Goal: Task Accomplishment & Management: Complete application form

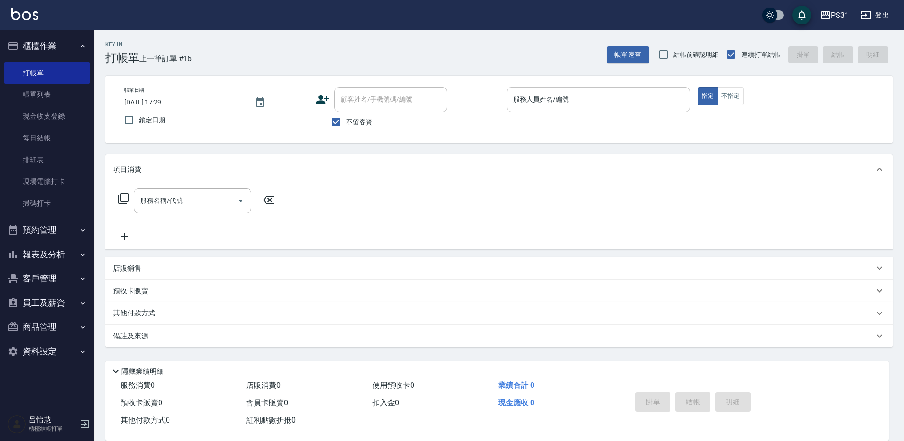
click at [642, 99] on input "服務人員姓名/編號" at bounding box center [598, 99] width 175 height 16
type input "Nico-11"
type button "true"
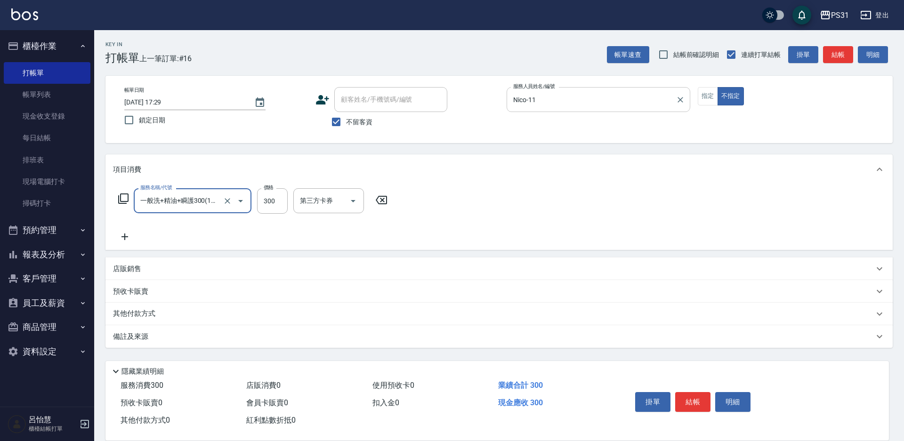
type input "一般洗+精油+瞬護300(1300)"
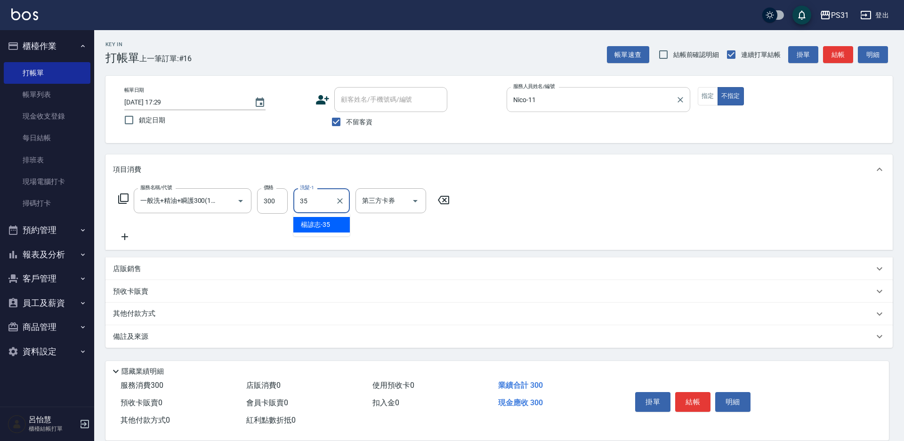
type input "楊諺志-35"
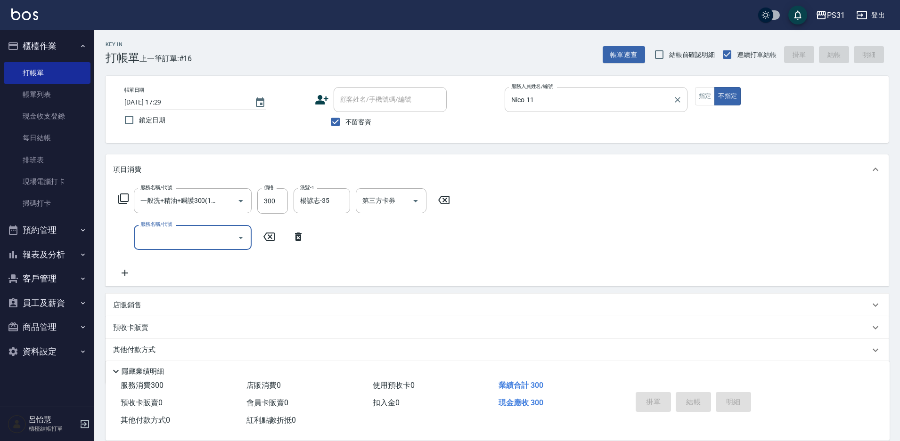
type input "[DATE] 19:05"
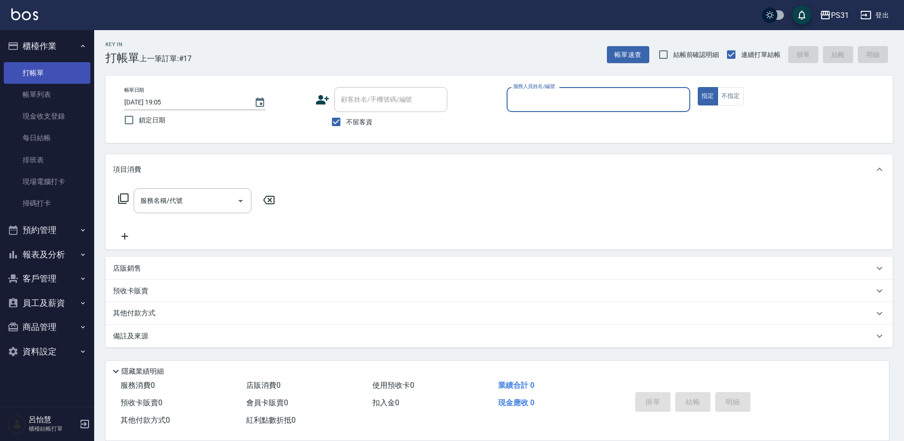
drag, startPoint x: 54, startPoint y: 91, endPoint x: 51, endPoint y: 81, distance: 10.9
click at [55, 91] on link "帳單列表" at bounding box center [47, 95] width 87 height 22
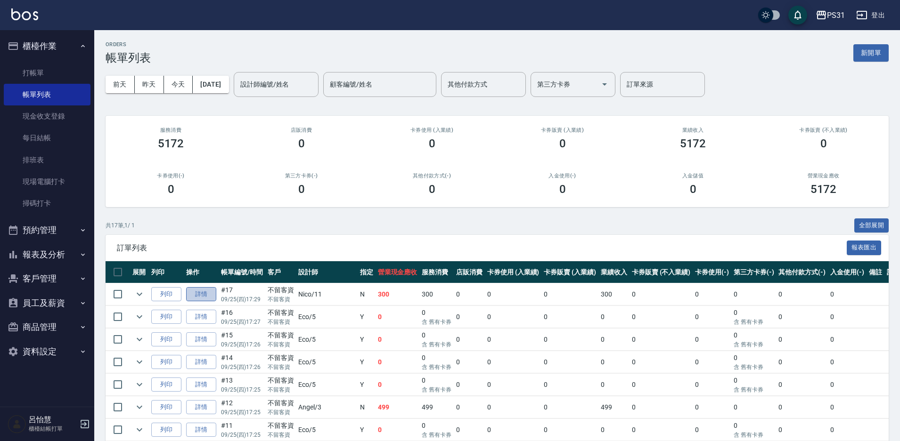
click at [202, 296] on link "詳情" at bounding box center [201, 294] width 30 height 15
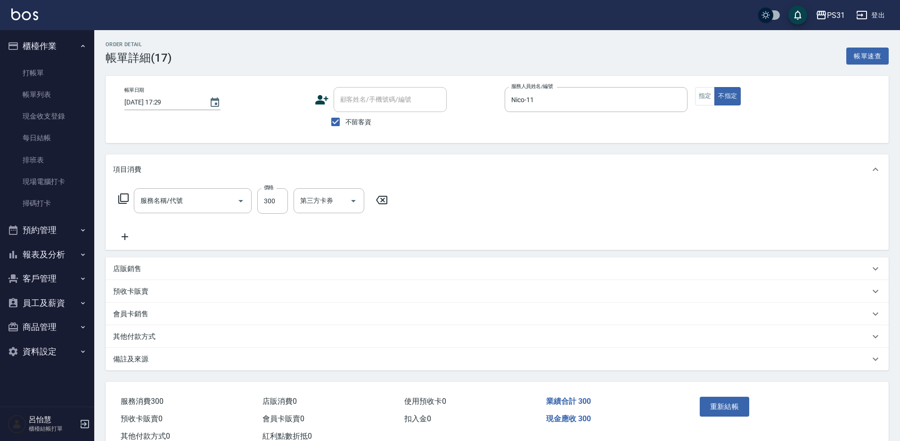
type input "[DATE] 17:29"
checkbox input "true"
type input "Nico-11"
type input "一般洗+精油+瞬護300(1300)"
click at [390, 200] on input "第三方卡券" at bounding box center [384, 201] width 48 height 16
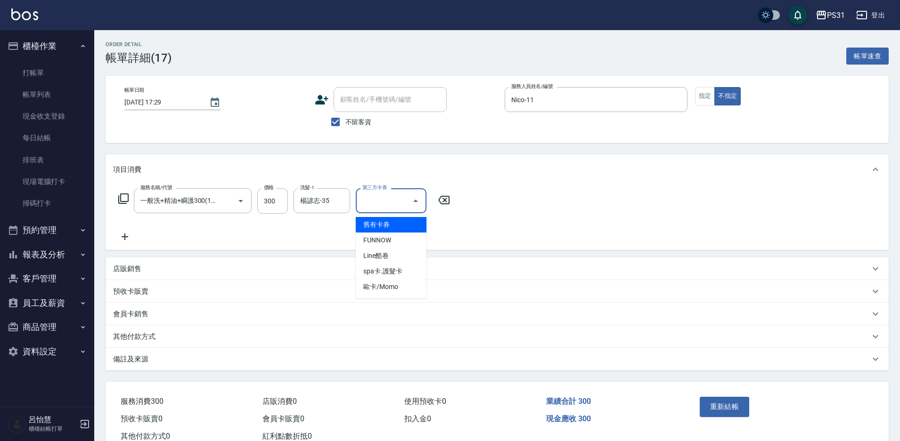
click at [382, 226] on span "舊有卡券" at bounding box center [391, 225] width 71 height 16
type input "舊有卡券"
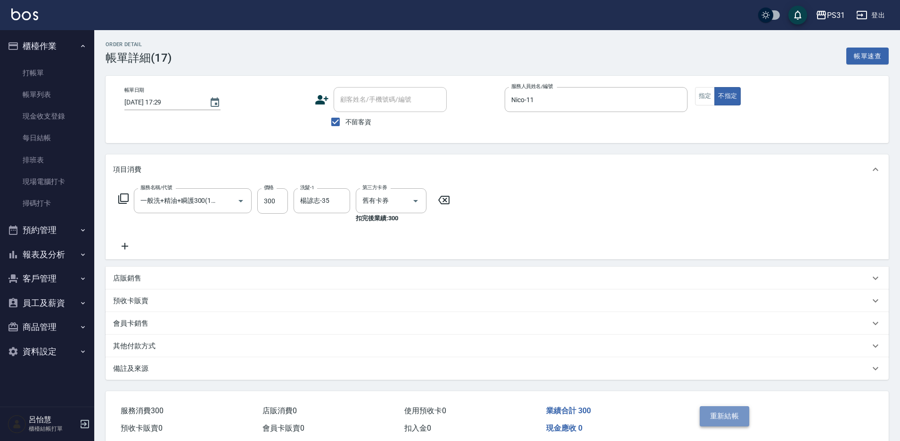
click at [718, 407] on button "重新結帳" at bounding box center [724, 416] width 50 height 20
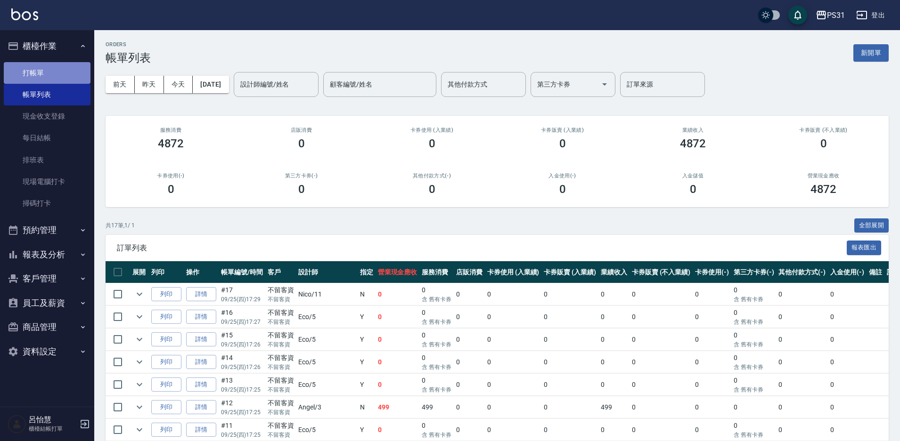
click at [40, 70] on link "打帳單" at bounding box center [47, 73] width 87 height 22
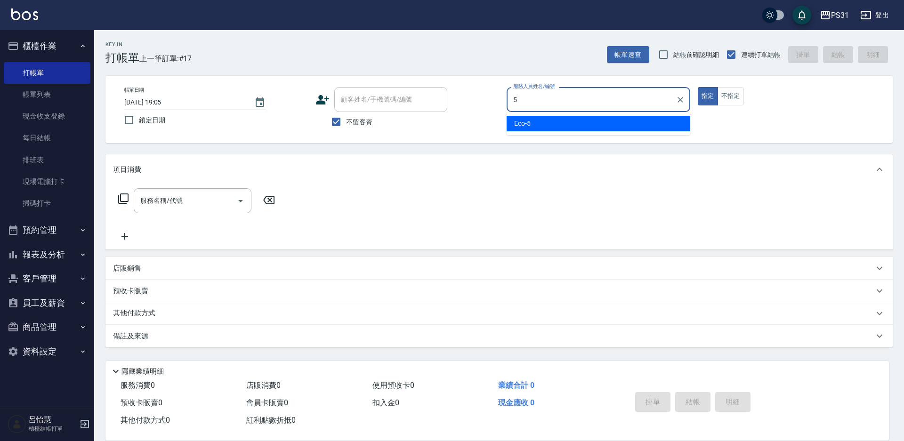
type input "Eco-5"
type button "true"
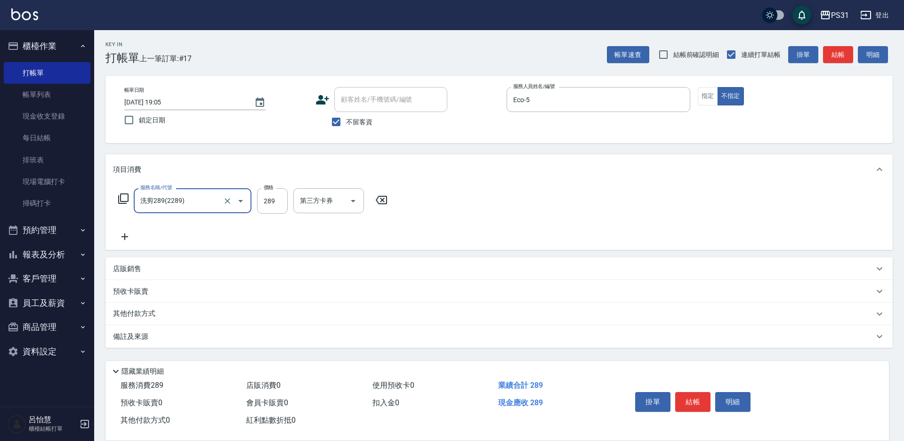
type input "洗剪289(2289)"
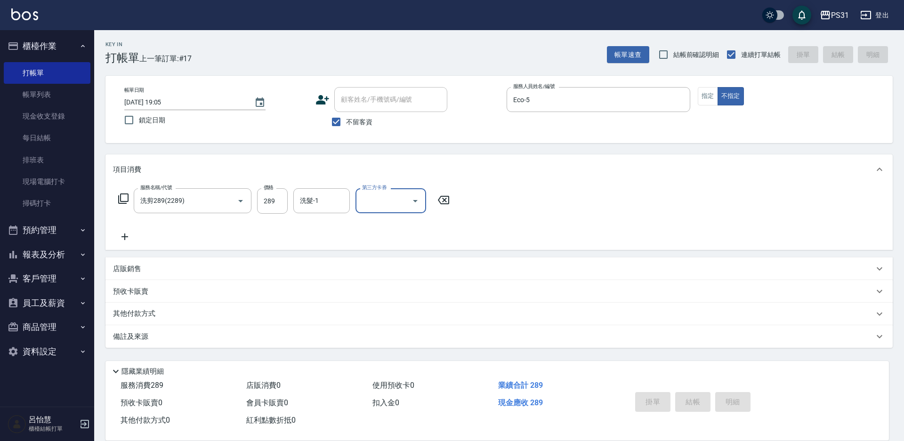
type input "[DATE] 19:06"
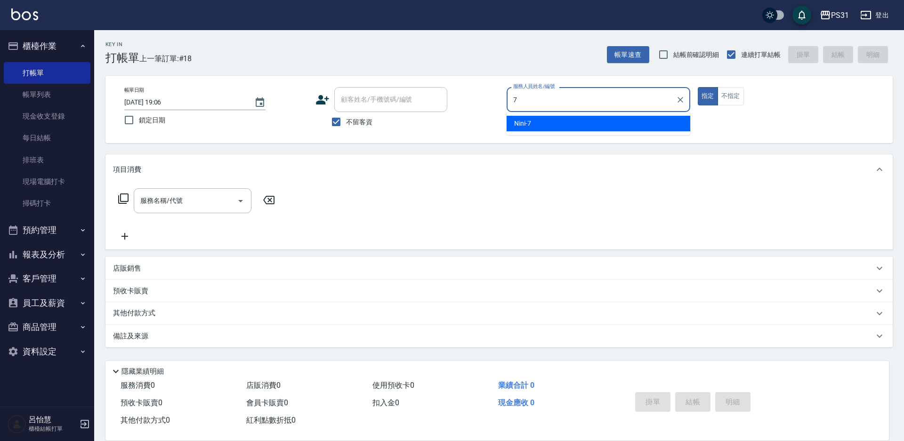
type input "Nini-7"
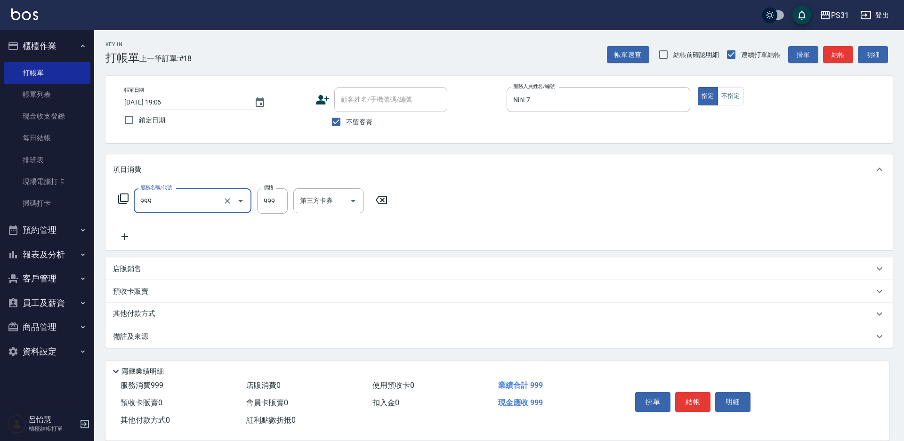
type input "精油套餐999(999)"
type input "3"
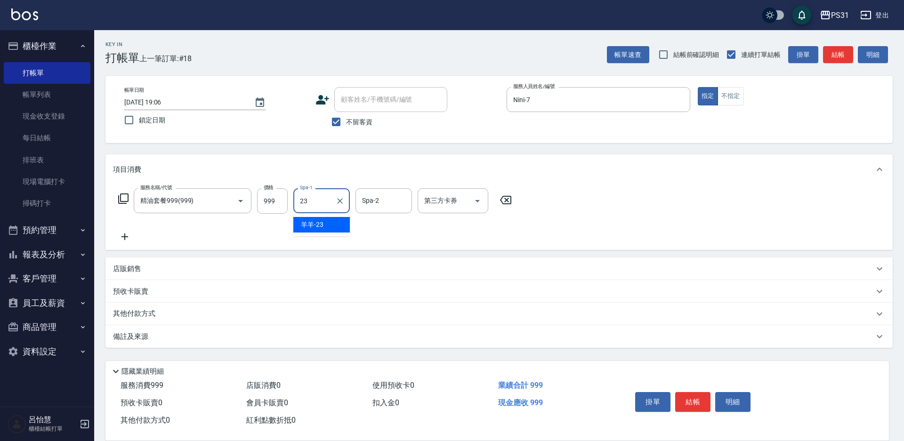
type input "羊羊-23"
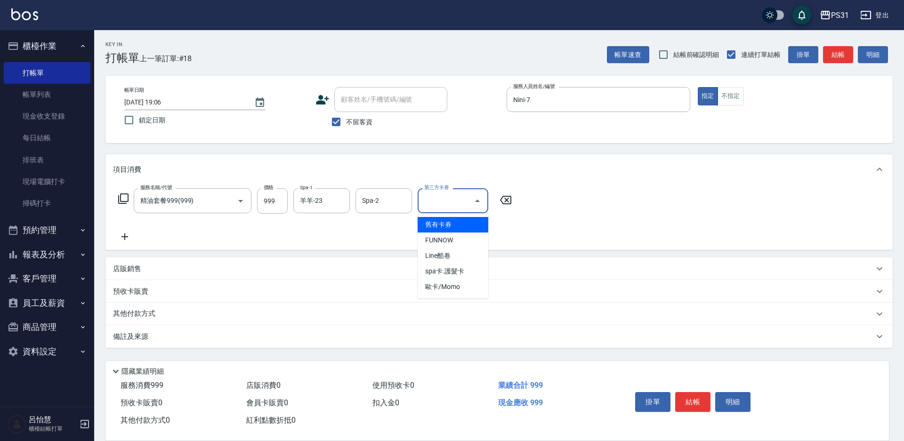
type input "舊有卡券"
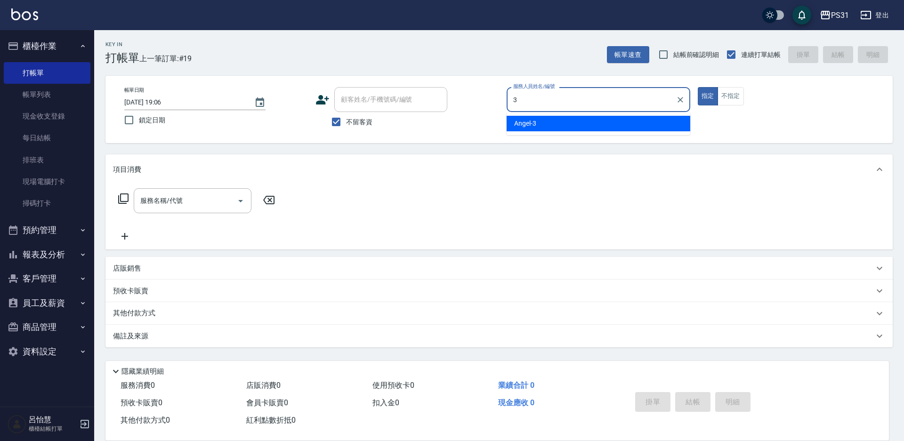
type input "[PERSON_NAME]-3"
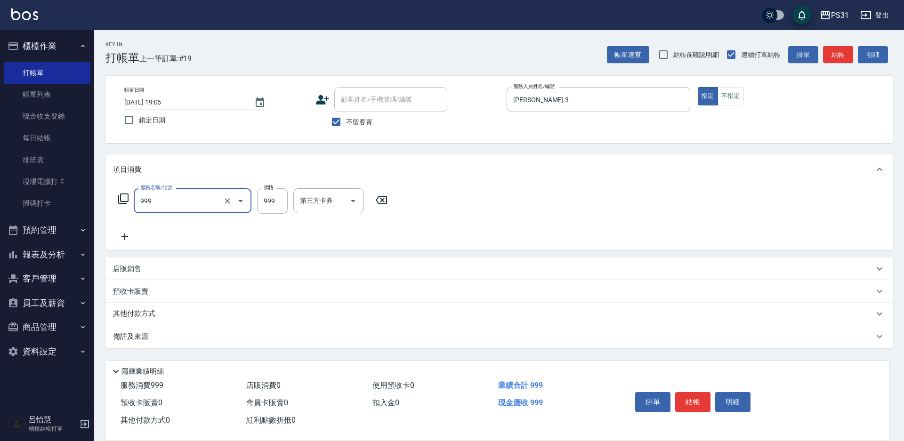
type input "精油套餐999(999)"
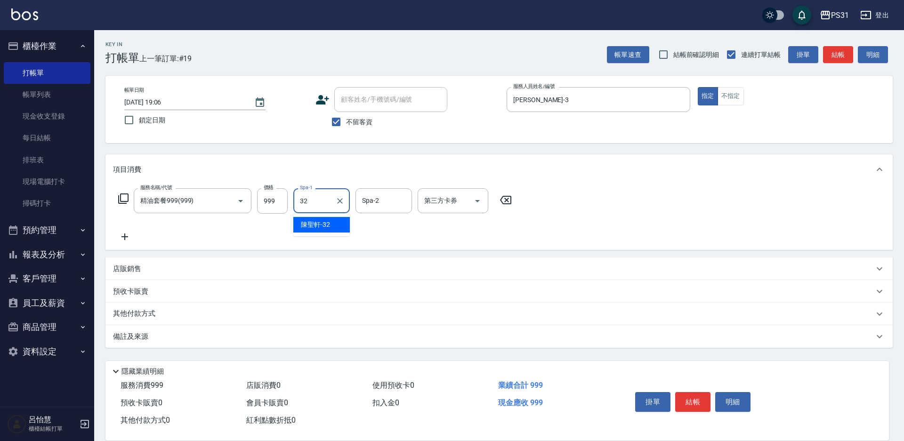
type input "[PERSON_NAME]-32"
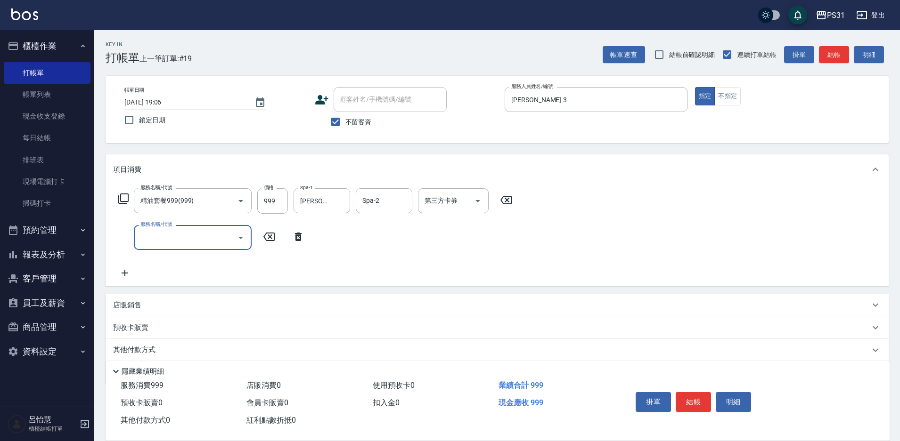
click at [432, 204] on div "第三方卡券 第三方卡券" at bounding box center [453, 200] width 71 height 25
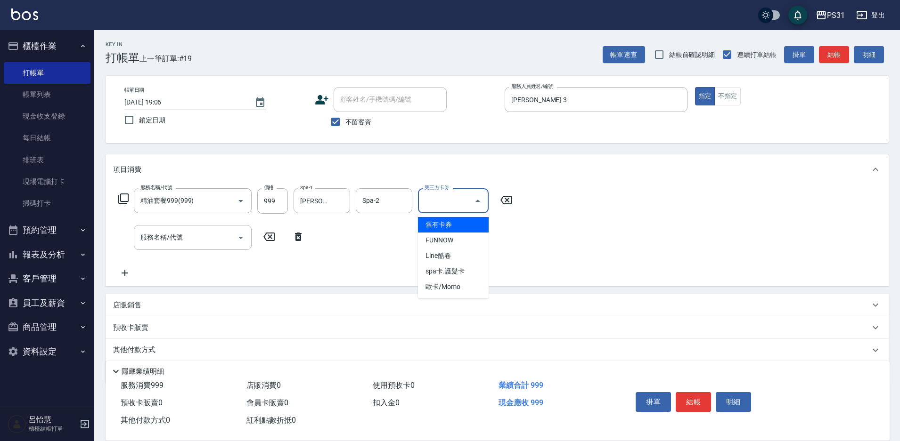
click at [448, 229] on span "舊有卡券" at bounding box center [453, 225] width 71 height 16
type input "舊有卡券"
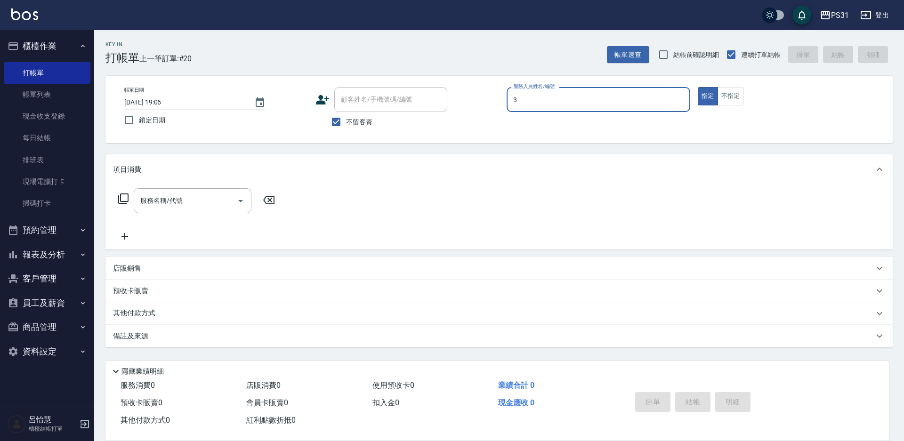
type input "[PERSON_NAME]-3"
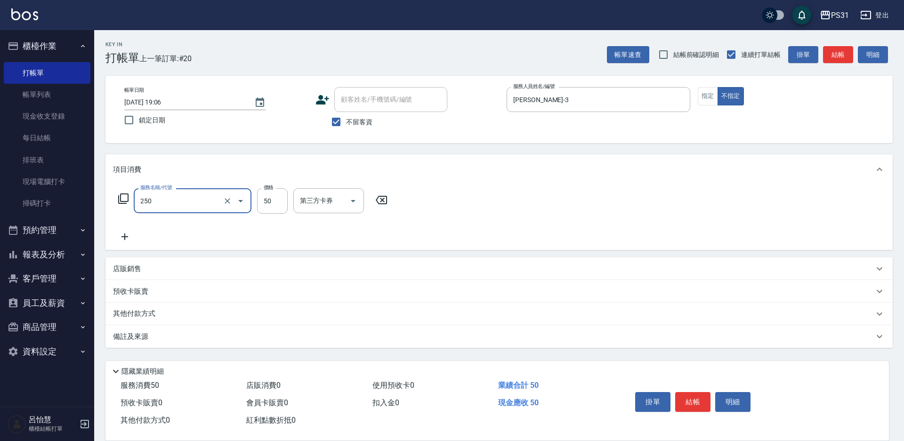
type input "剪瀏海(250)"
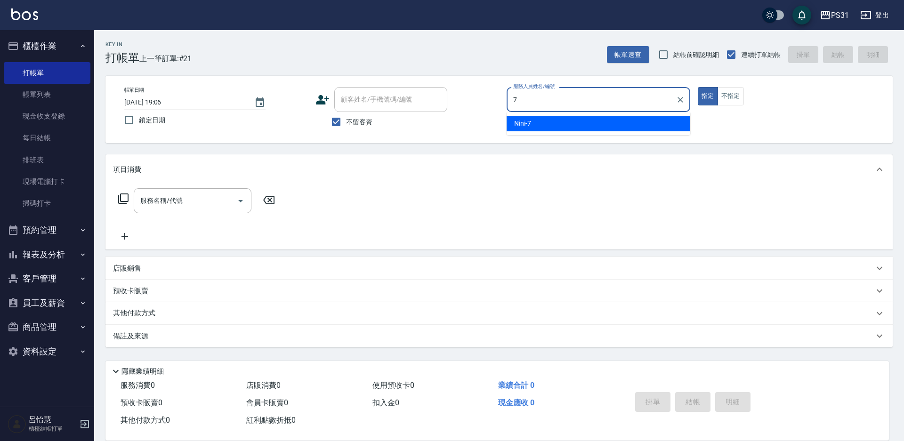
type input "Nini-7"
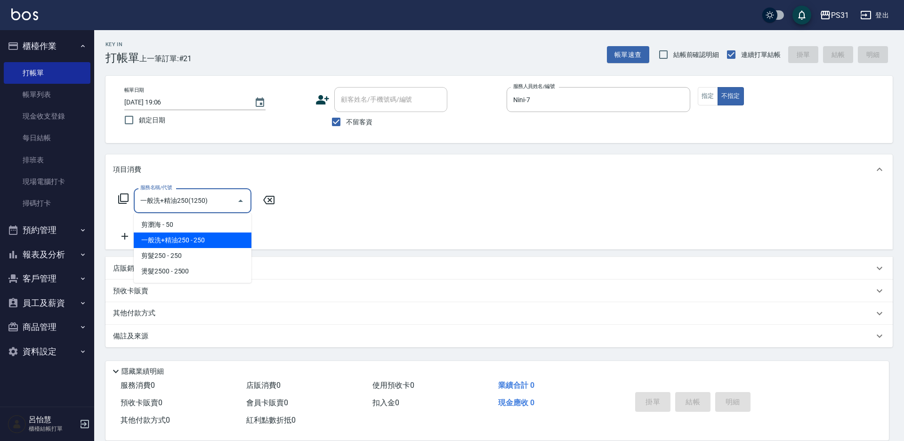
type input "一般洗+精油250(1250)"
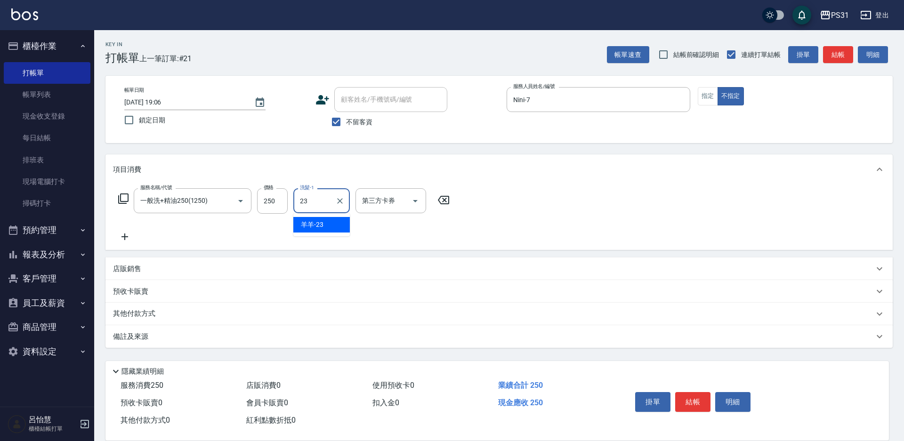
type input "羊羊-23"
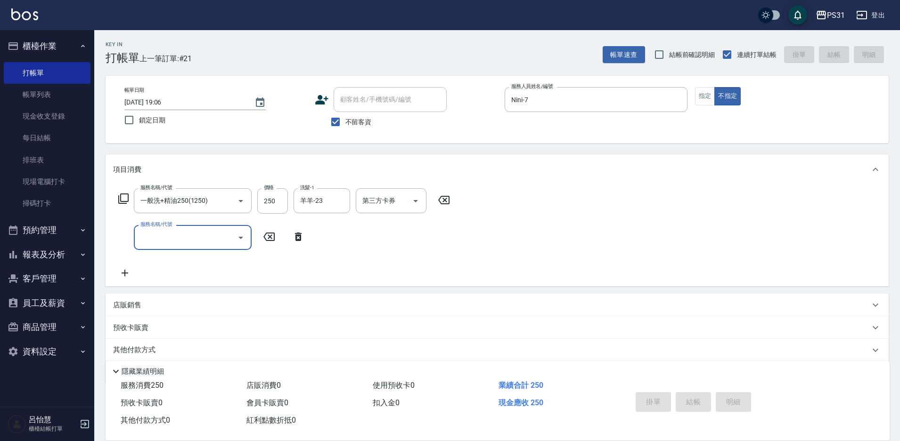
type input "[DATE] 19:07"
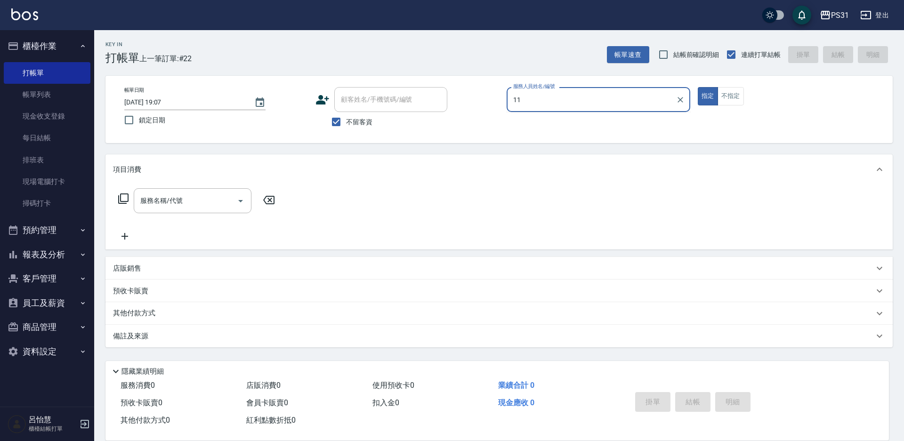
type input "Nico-11"
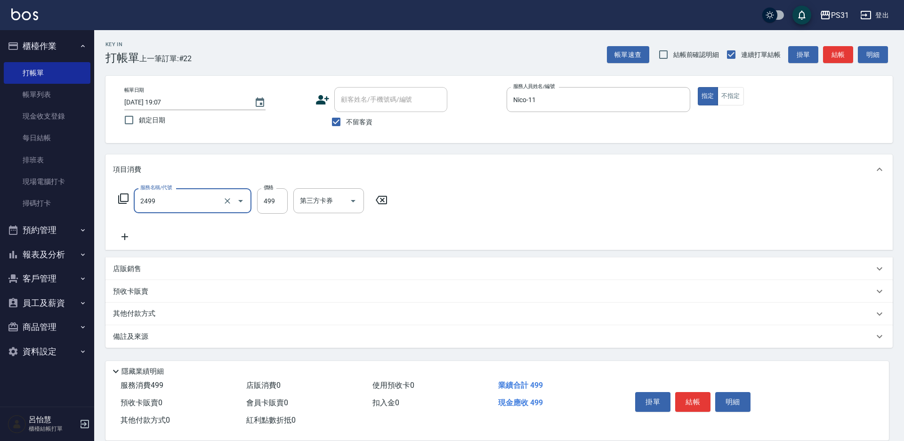
type input "499洗剪套餐(2499)"
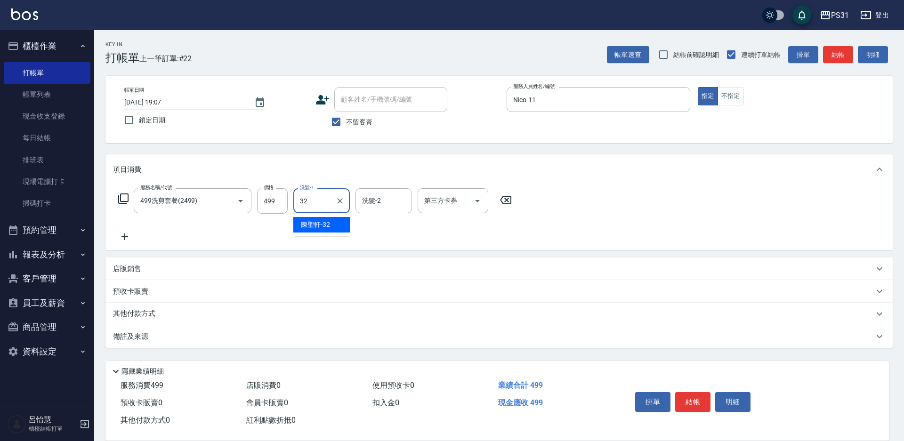
type input "[PERSON_NAME]-32"
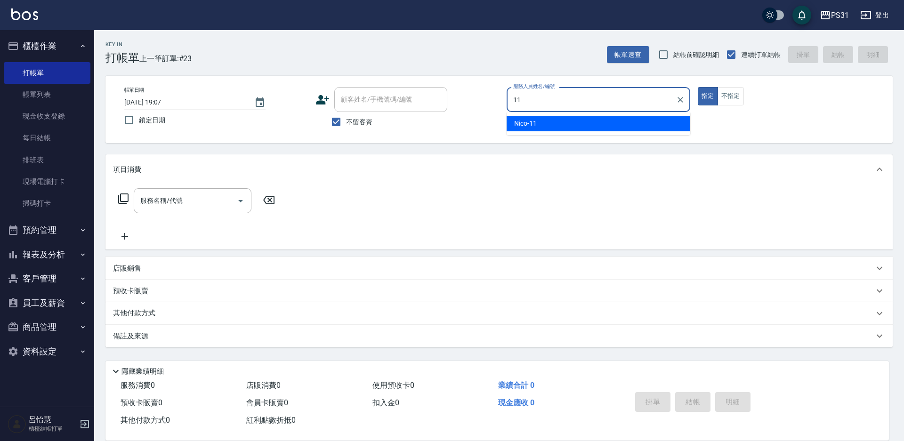
type input "Nico-11"
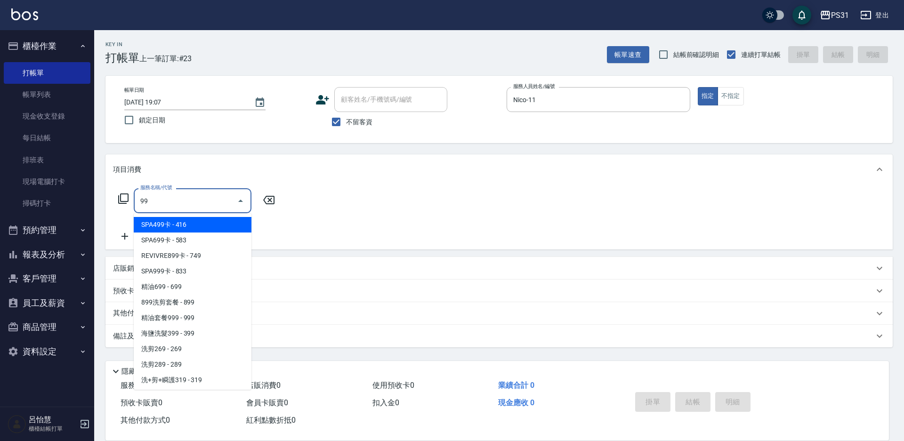
type input "999"
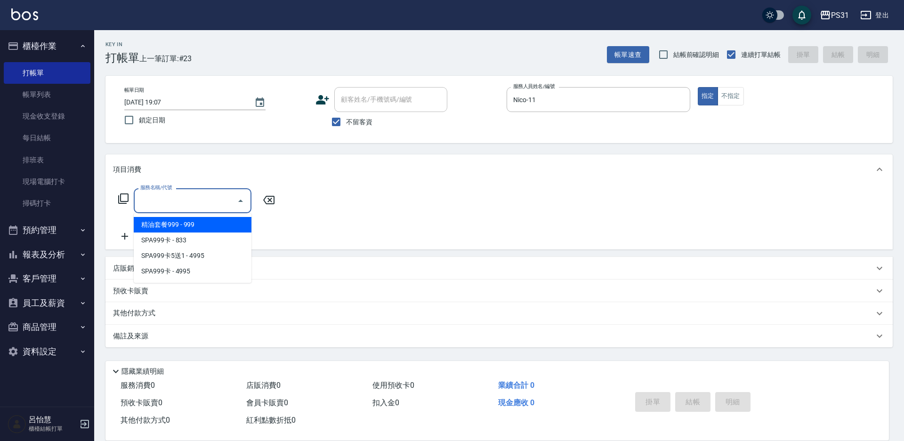
type input "扣入金(+)"
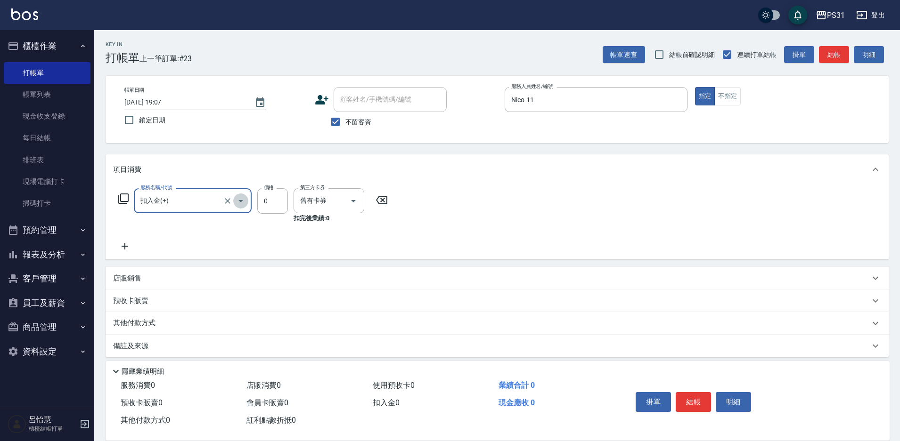
click at [234, 201] on button "Open" at bounding box center [240, 201] width 15 height 15
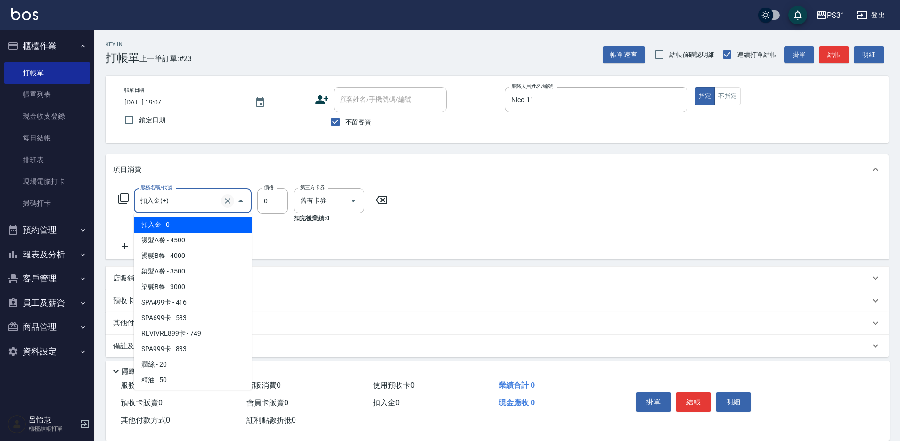
click at [224, 200] on icon "Clear" at bounding box center [227, 200] width 9 height 9
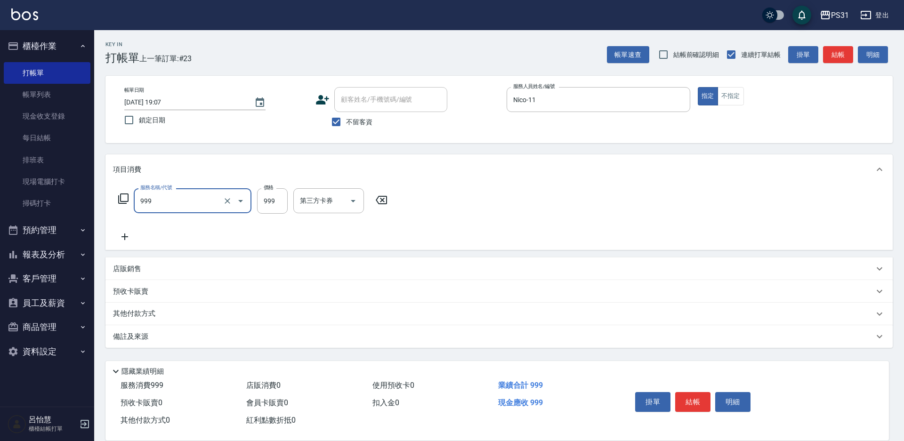
type input "精油套餐999(999)"
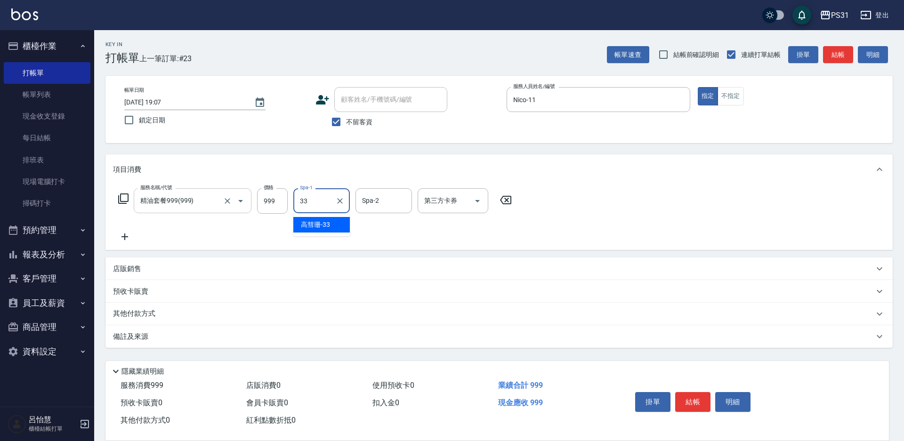
type input "[PERSON_NAME]-33"
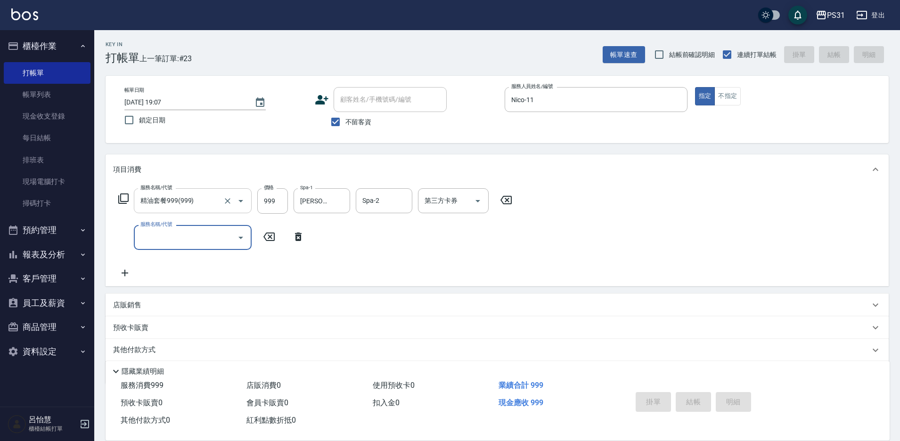
type input "[DATE] 19:10"
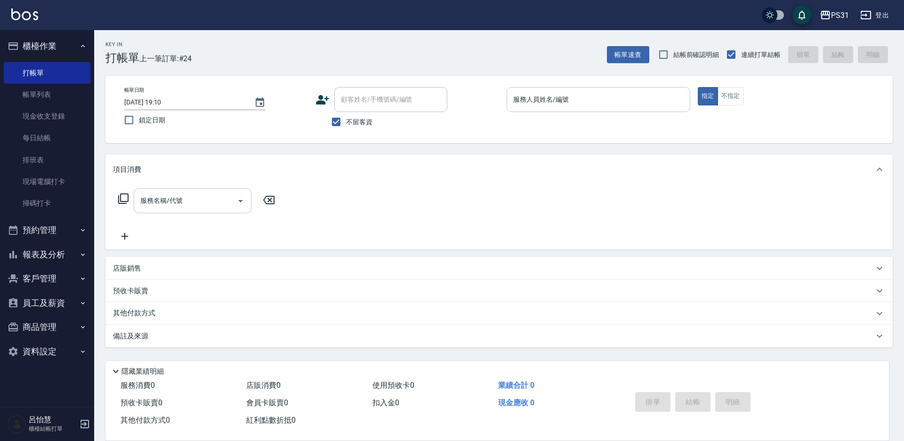
click at [586, 112] on div "服務人員姓名/編號" at bounding box center [599, 99] width 184 height 25
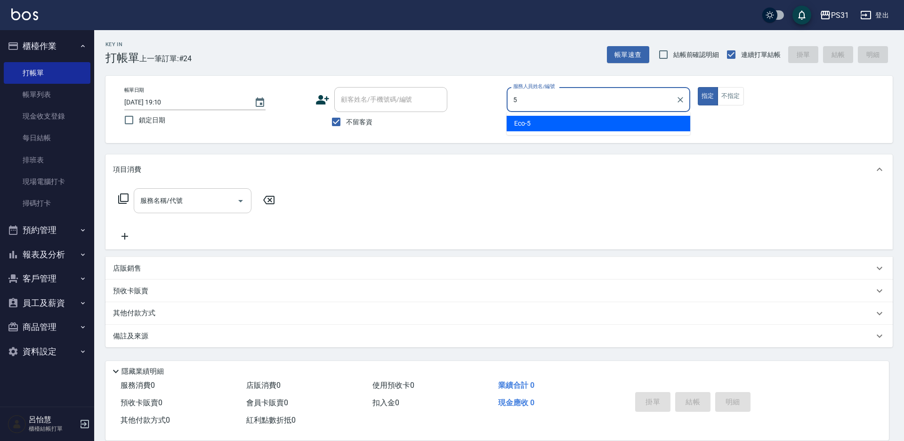
type input "Eco-5"
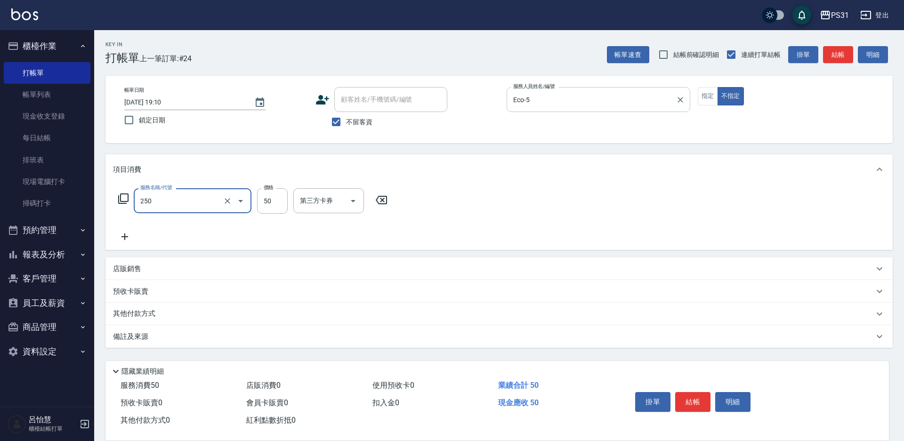
type input "剪瀏海(250)"
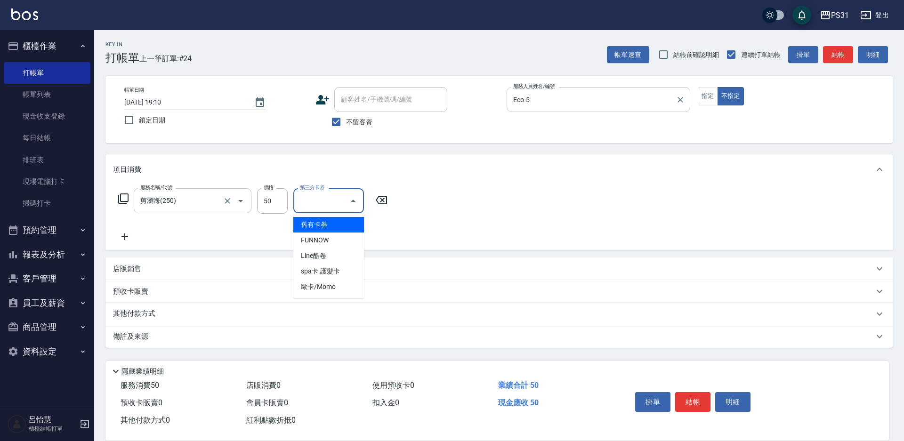
type input "舊有卡券"
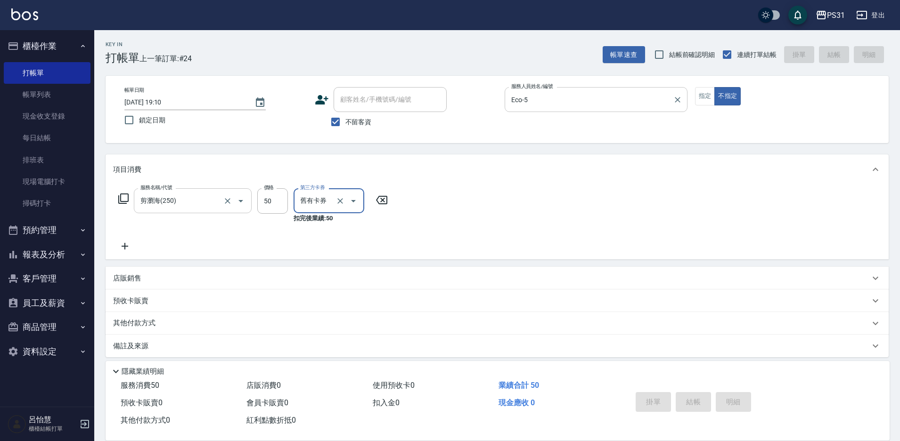
type input "[DATE] 19:21"
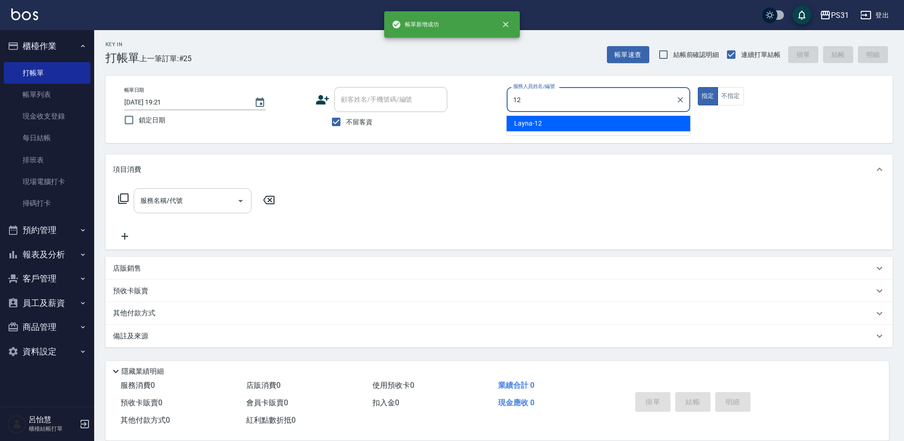
type input "Layna-12"
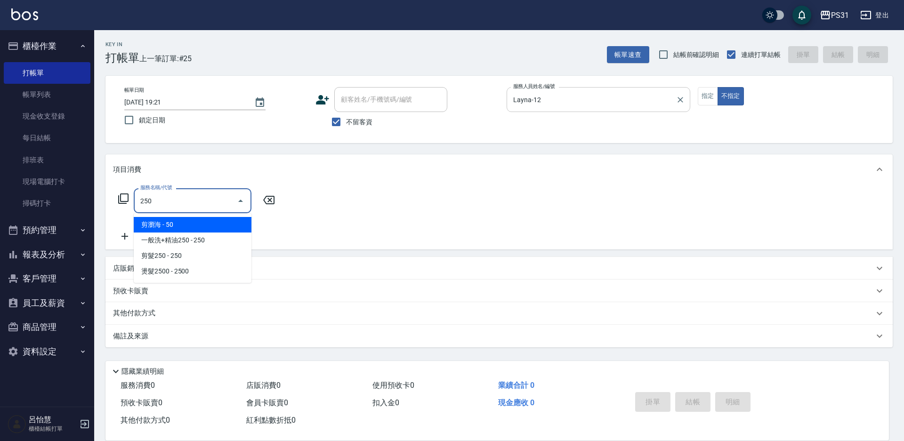
type input "剪瀏海(250)"
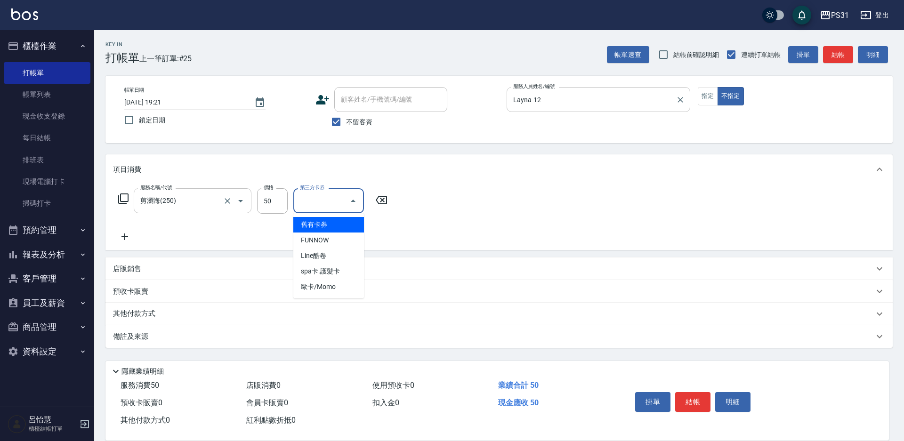
type input "舊有卡券"
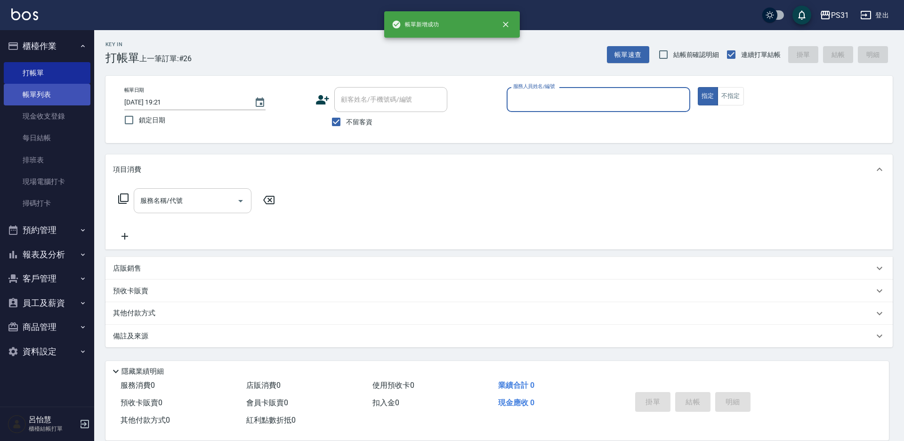
click at [27, 91] on link "帳單列表" at bounding box center [47, 95] width 87 height 22
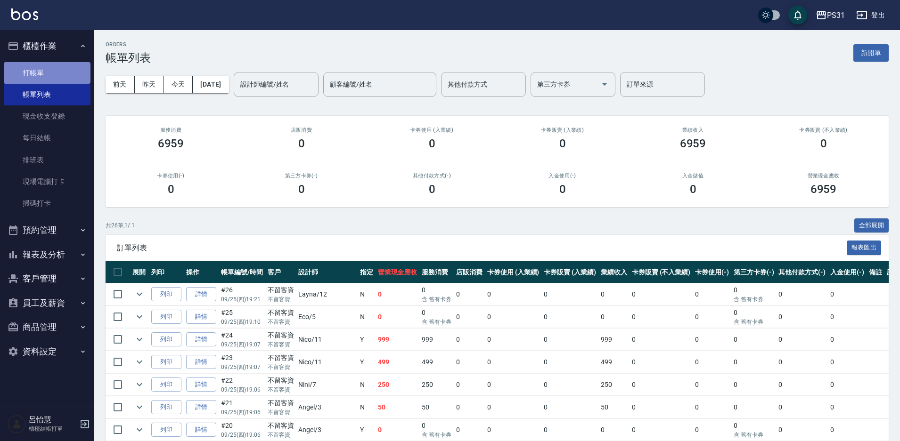
click at [40, 66] on link "打帳單" at bounding box center [47, 73] width 87 height 22
